Goal: Information Seeking & Learning: Learn about a topic

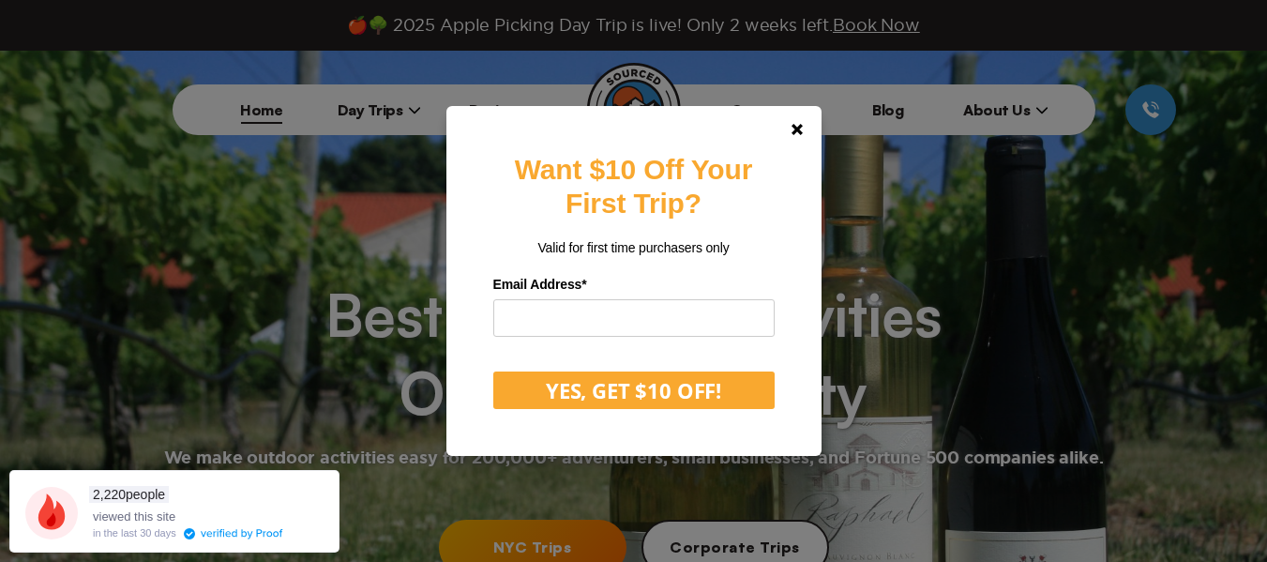
scroll to position [74, 0]
click at [800, 137] on link at bounding box center [797, 129] width 45 height 45
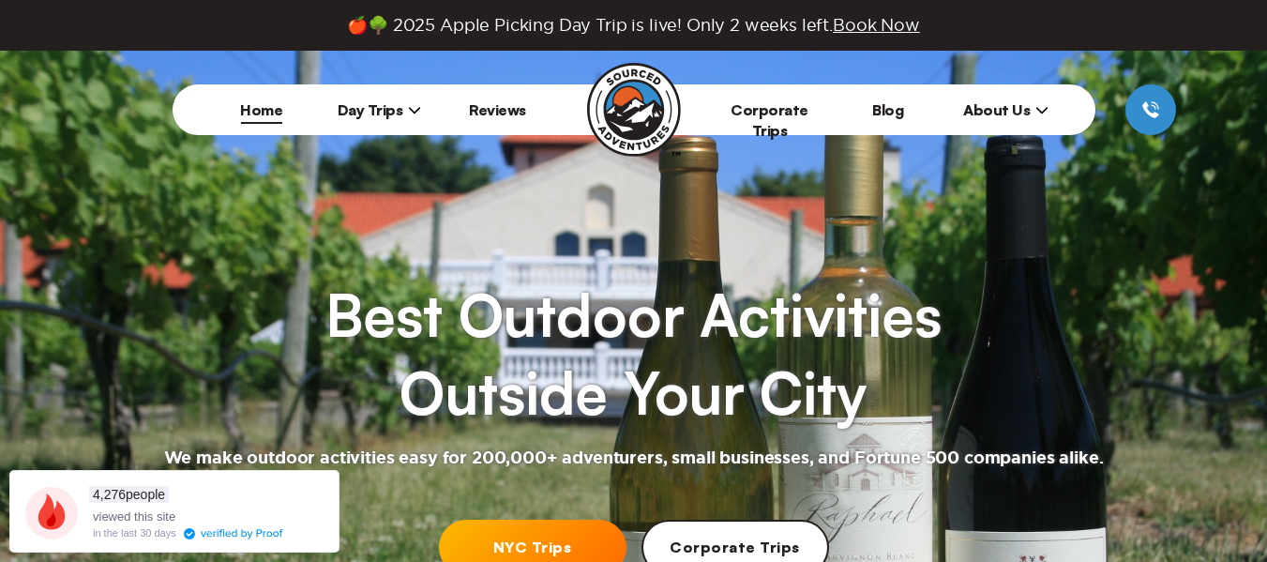
click at [381, 118] on span "Day Trips" at bounding box center [380, 109] width 84 height 19
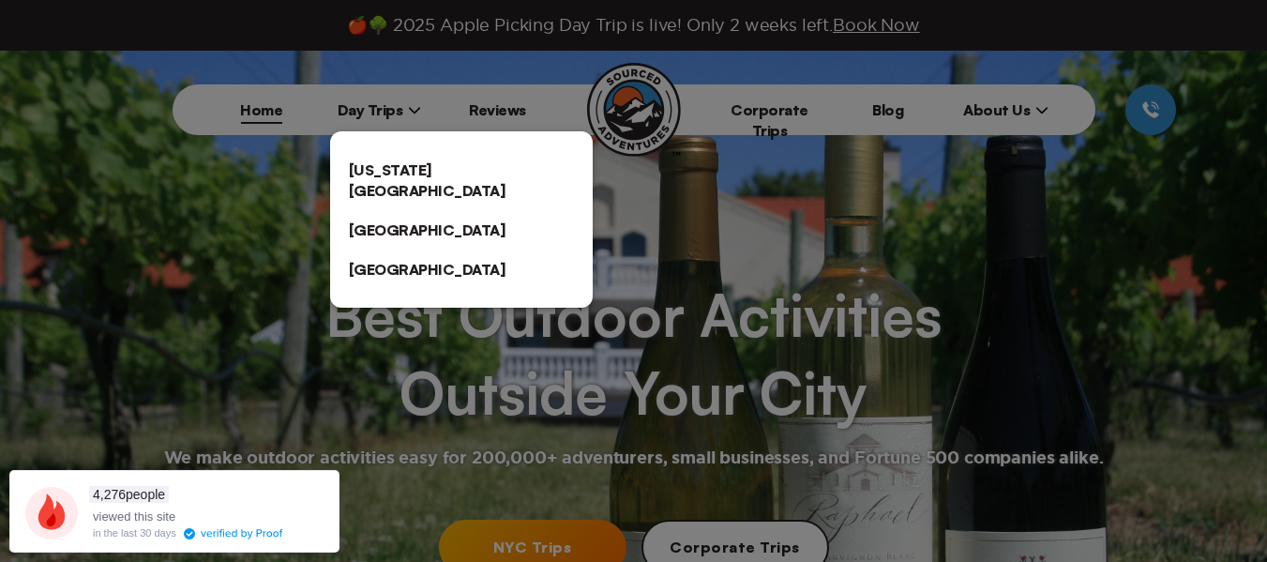
click at [377, 169] on link "[US_STATE][GEOGRAPHIC_DATA]" at bounding box center [461, 180] width 263 height 60
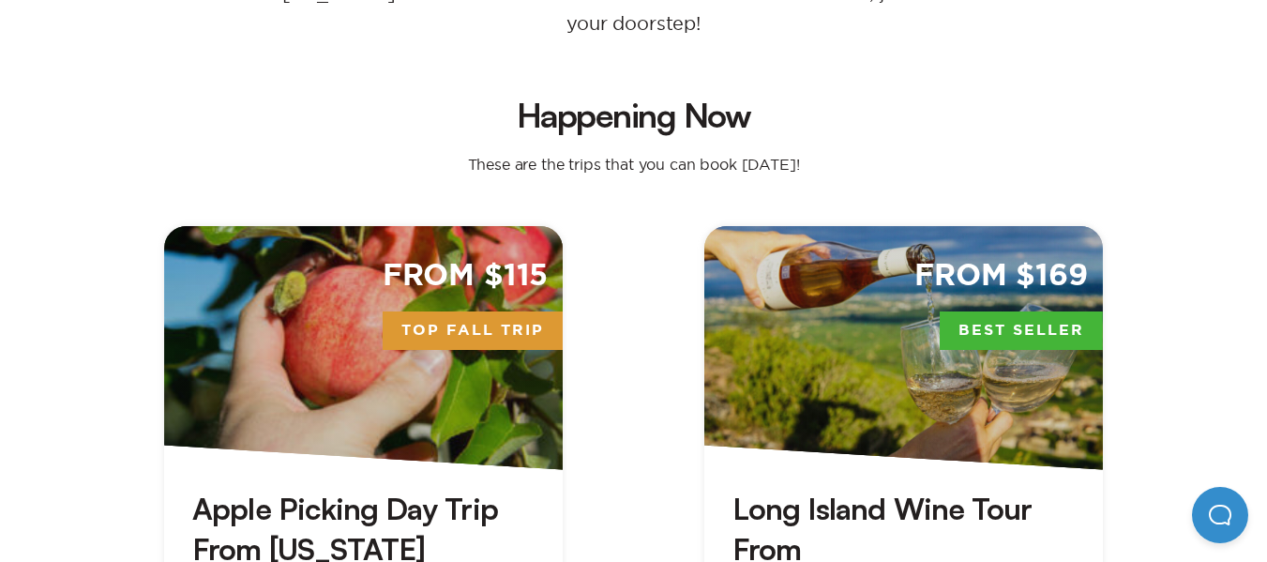
scroll to position [489, 0]
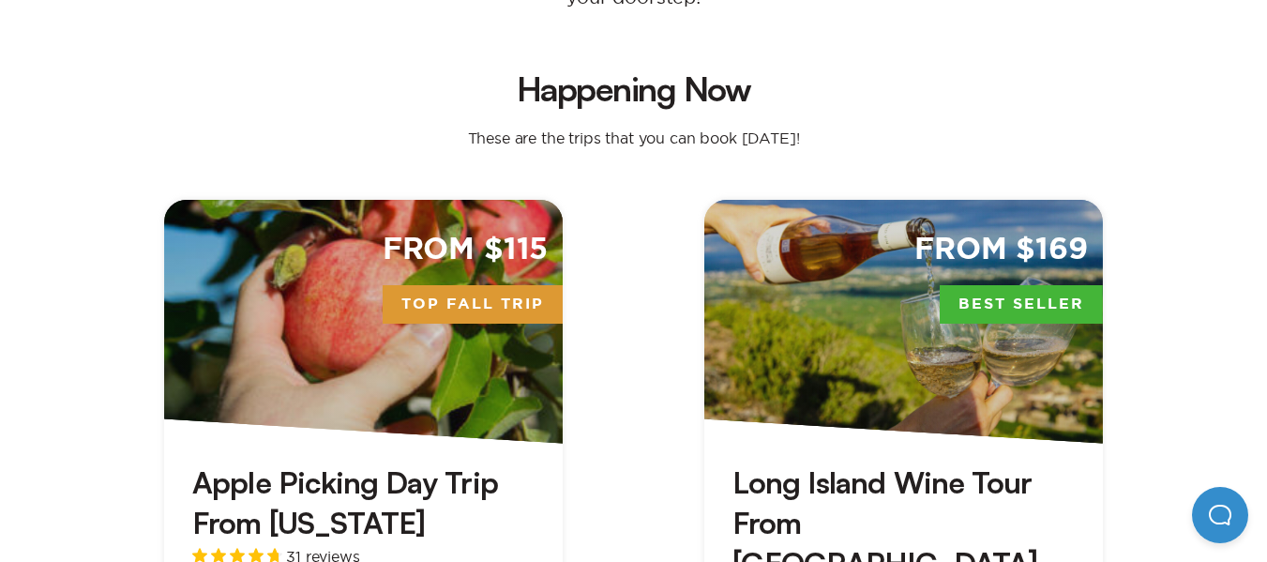
click at [373, 219] on div "From $115 Top Fall Trip" at bounding box center [363, 322] width 399 height 244
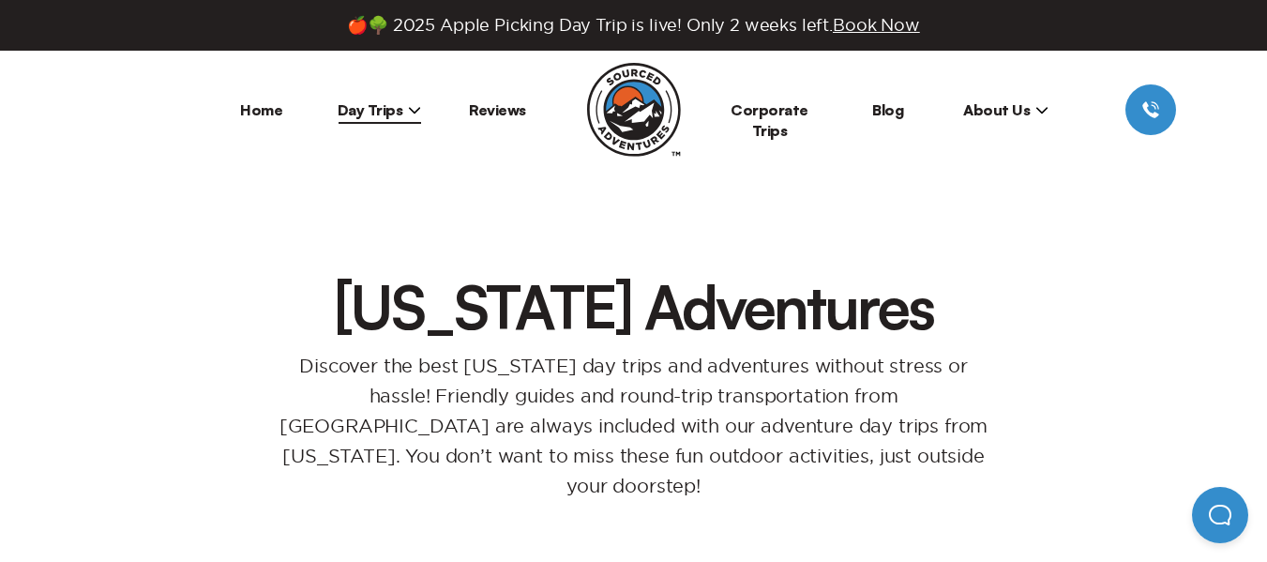
scroll to position [489, 0]
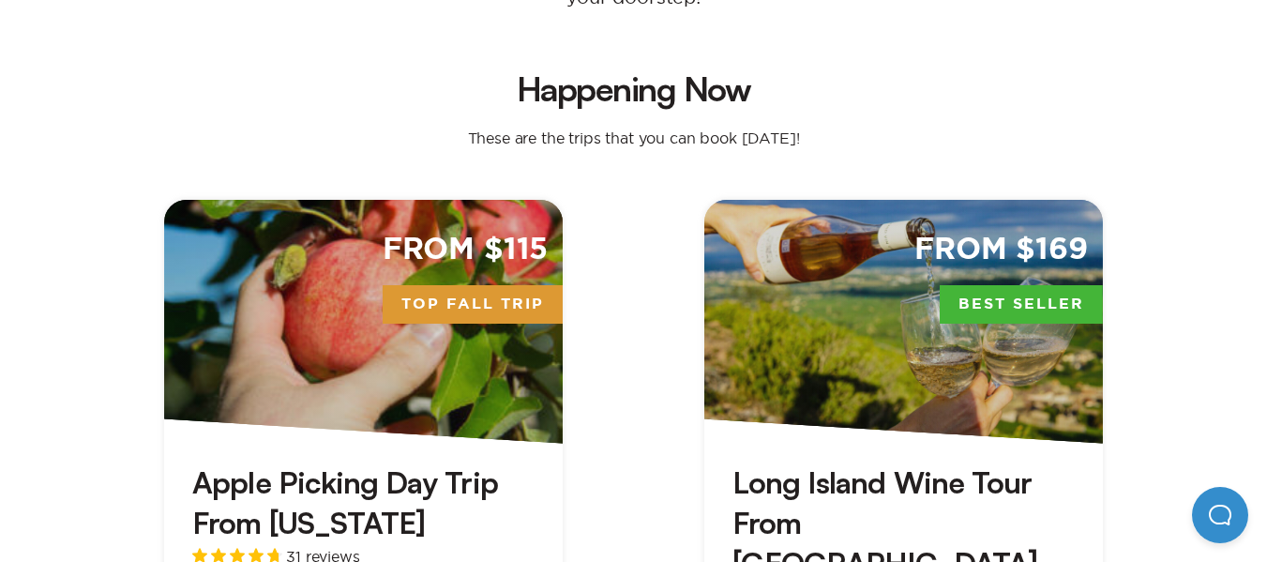
click at [822, 227] on div "From $169 Best Seller" at bounding box center [903, 322] width 399 height 244
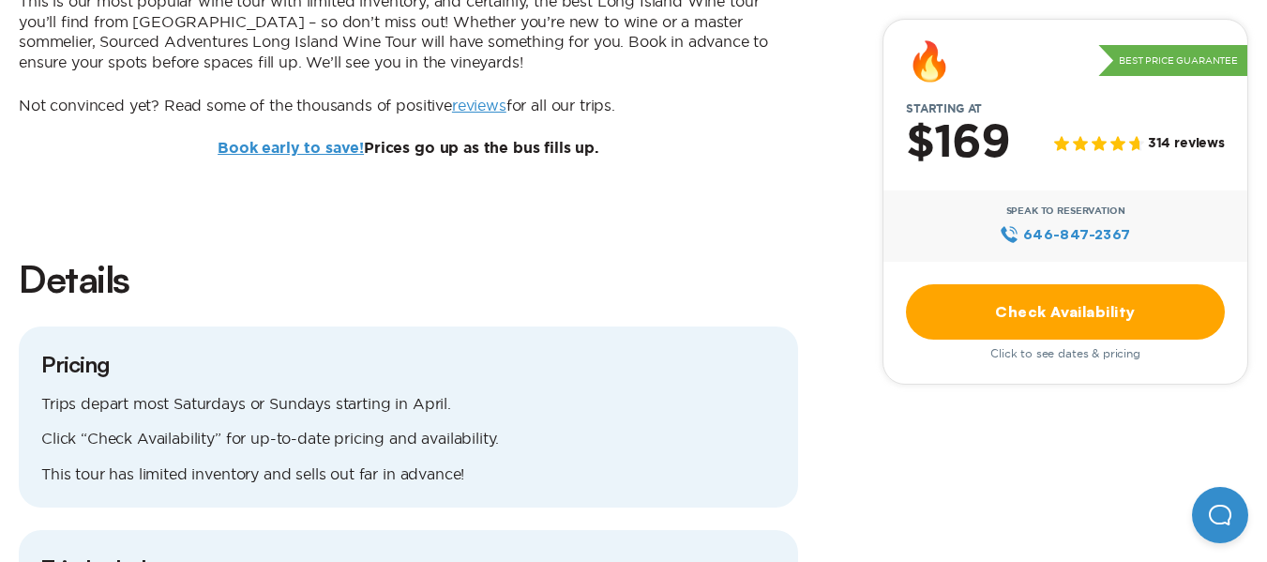
scroll to position [936, 0]
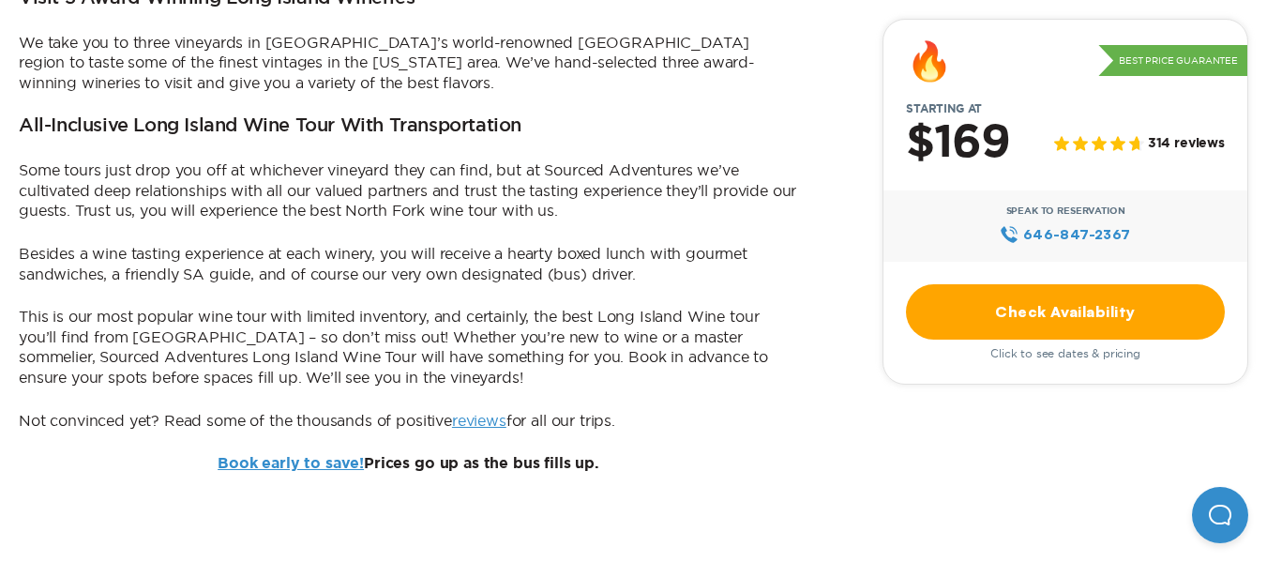
click at [70, 69] on p "We take you to three vineyards in [GEOGRAPHIC_DATA]’s world-renowned [GEOGRAPHI…" at bounding box center [408, 63] width 779 height 61
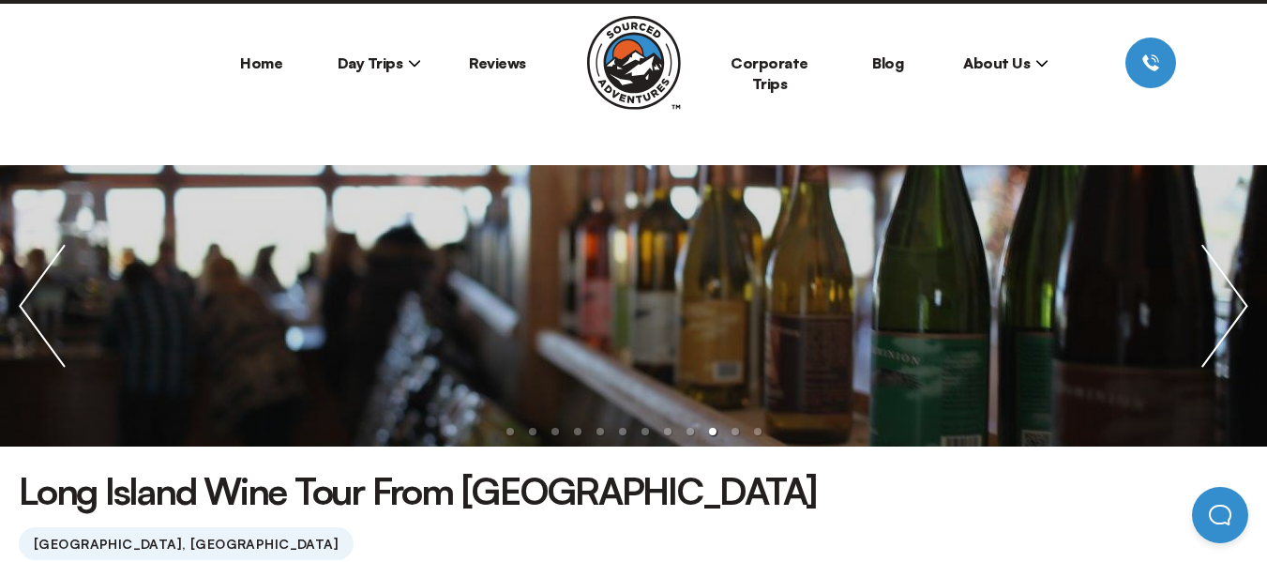
scroll to position [0, 0]
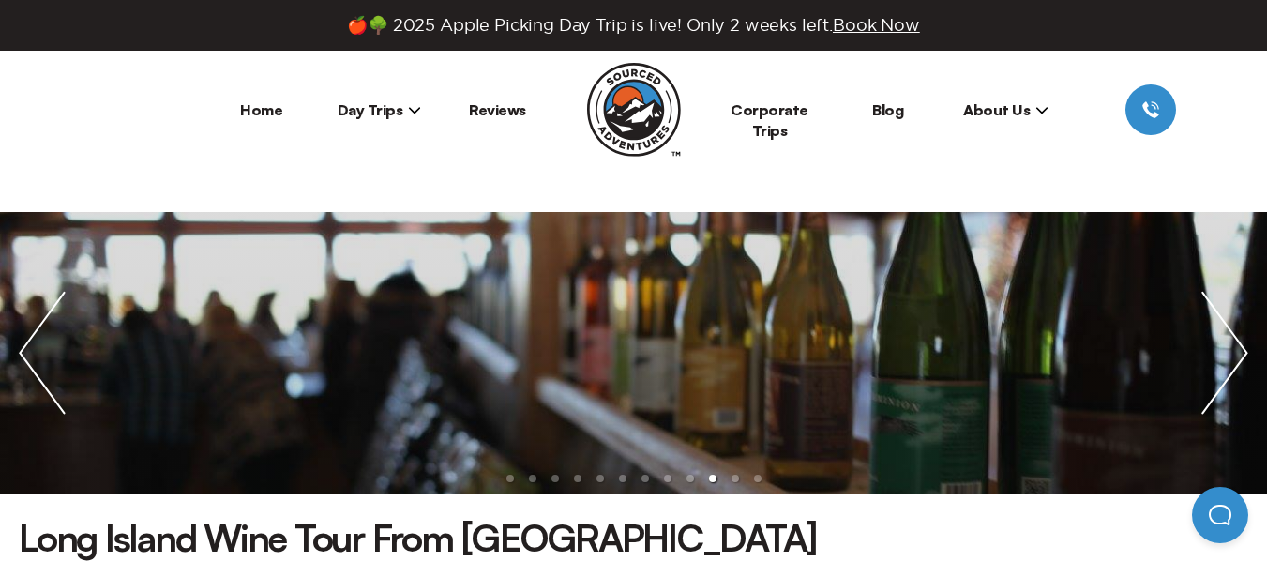
click at [269, 109] on link "Home" at bounding box center [261, 109] width 42 height 19
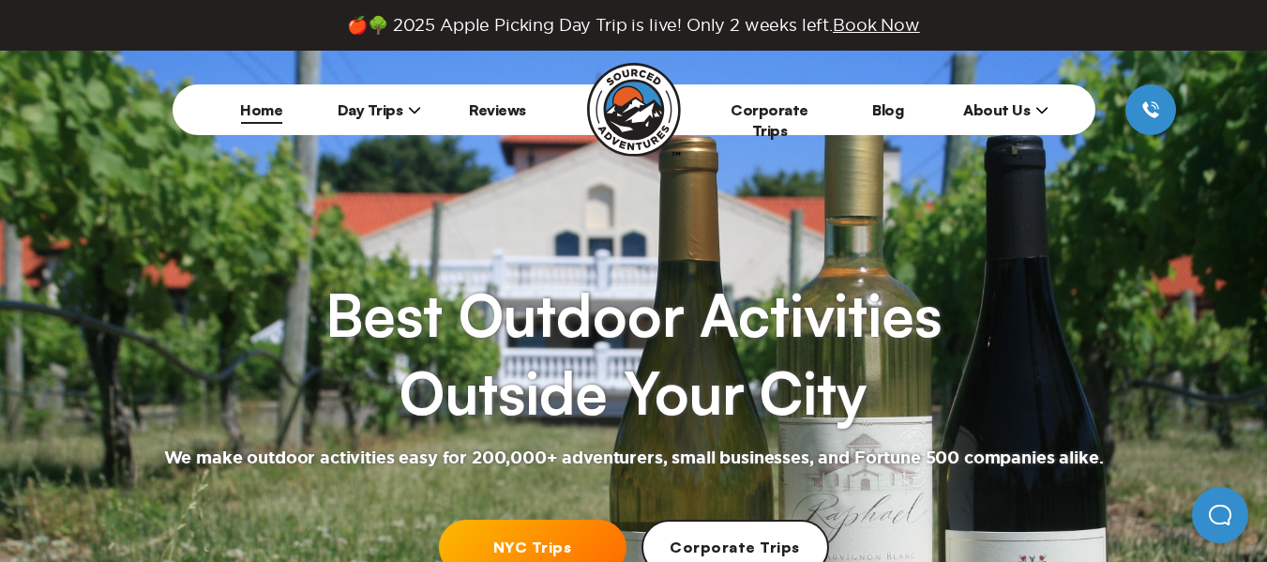
click at [599, 105] on img at bounding box center [634, 110] width 94 height 94
click at [368, 110] on span "Day Trips" at bounding box center [380, 109] width 84 height 19
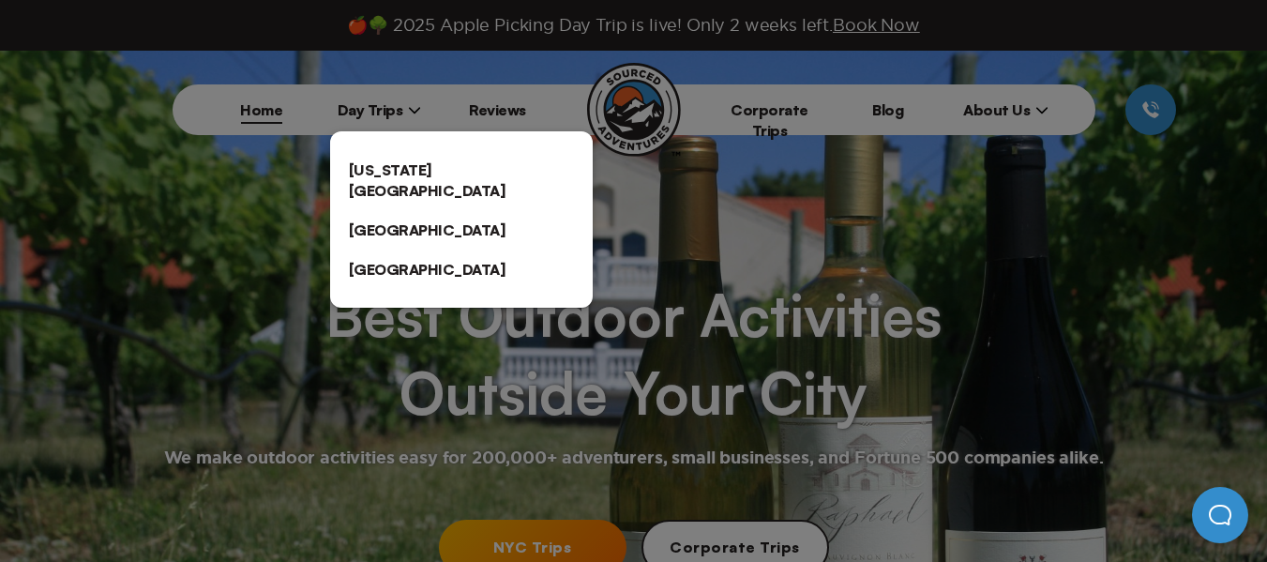
click at [369, 171] on link "[US_STATE][GEOGRAPHIC_DATA]" at bounding box center [461, 180] width 263 height 60
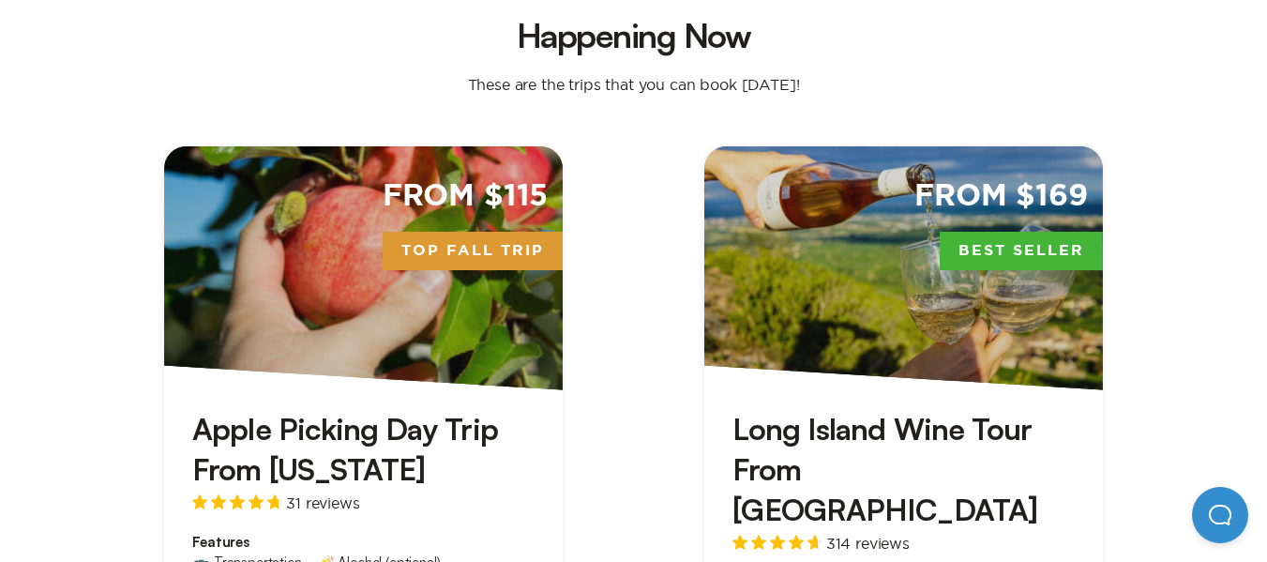
scroll to position [568, 0]
